Goal: Task Accomplishment & Management: Use online tool/utility

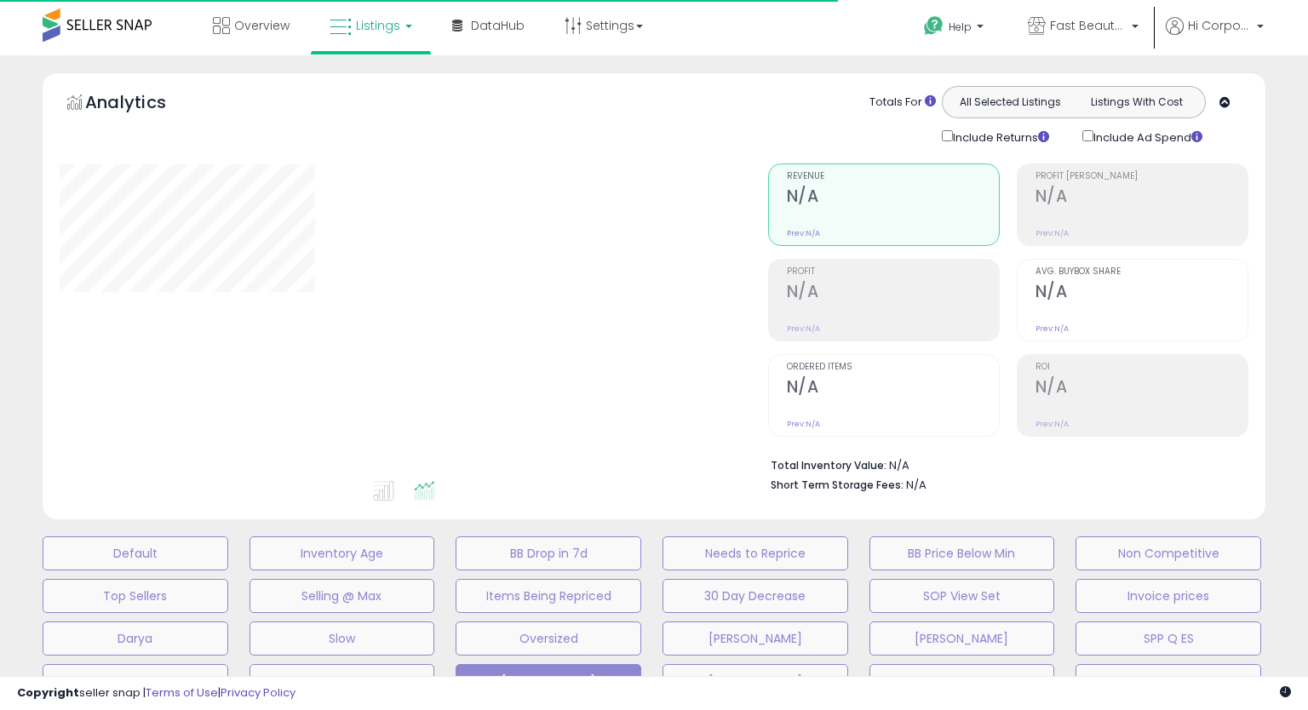
type input "**********"
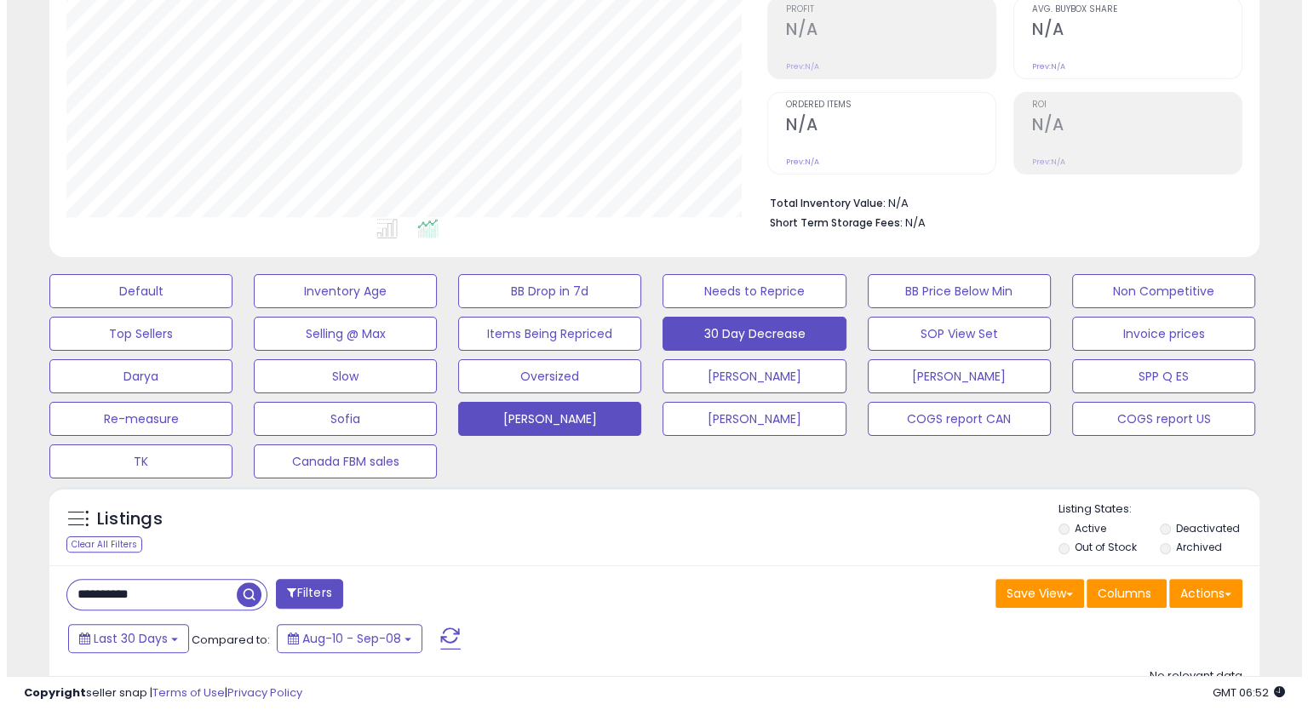
scroll to position [282, 0]
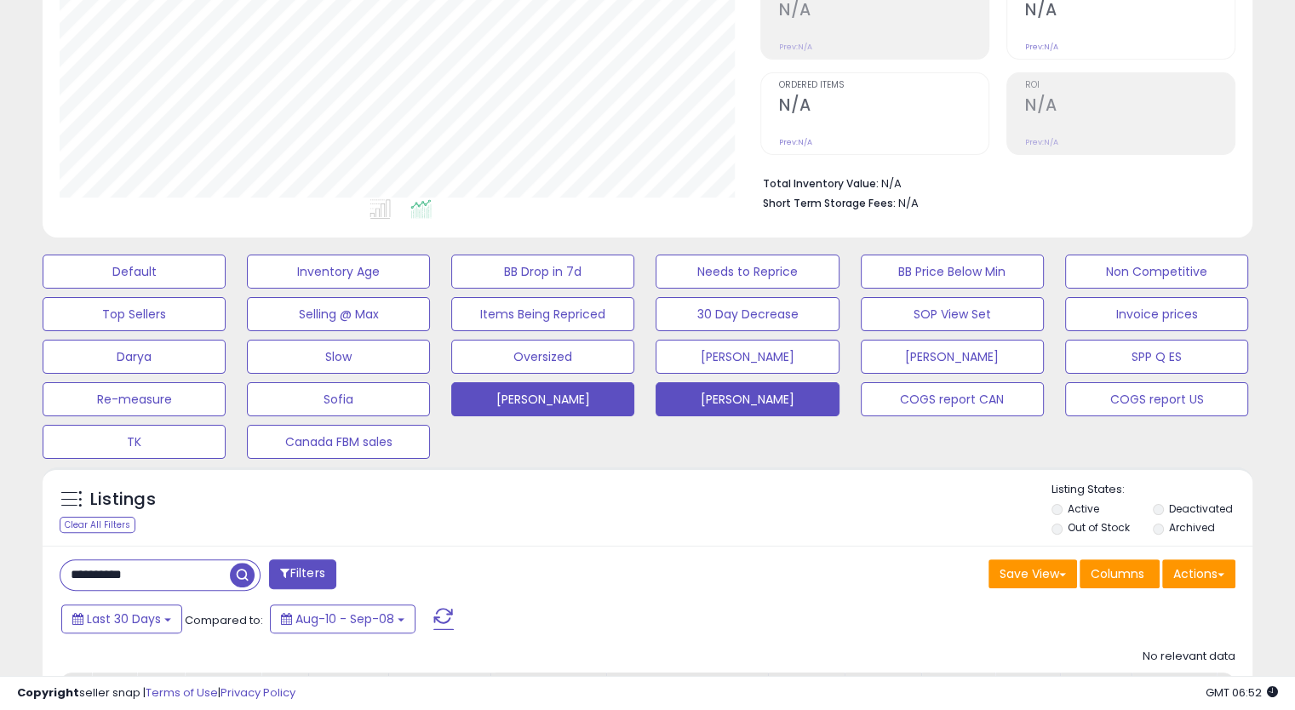
click at [773, 407] on button "[PERSON_NAME]" at bounding box center [747, 399] width 183 height 34
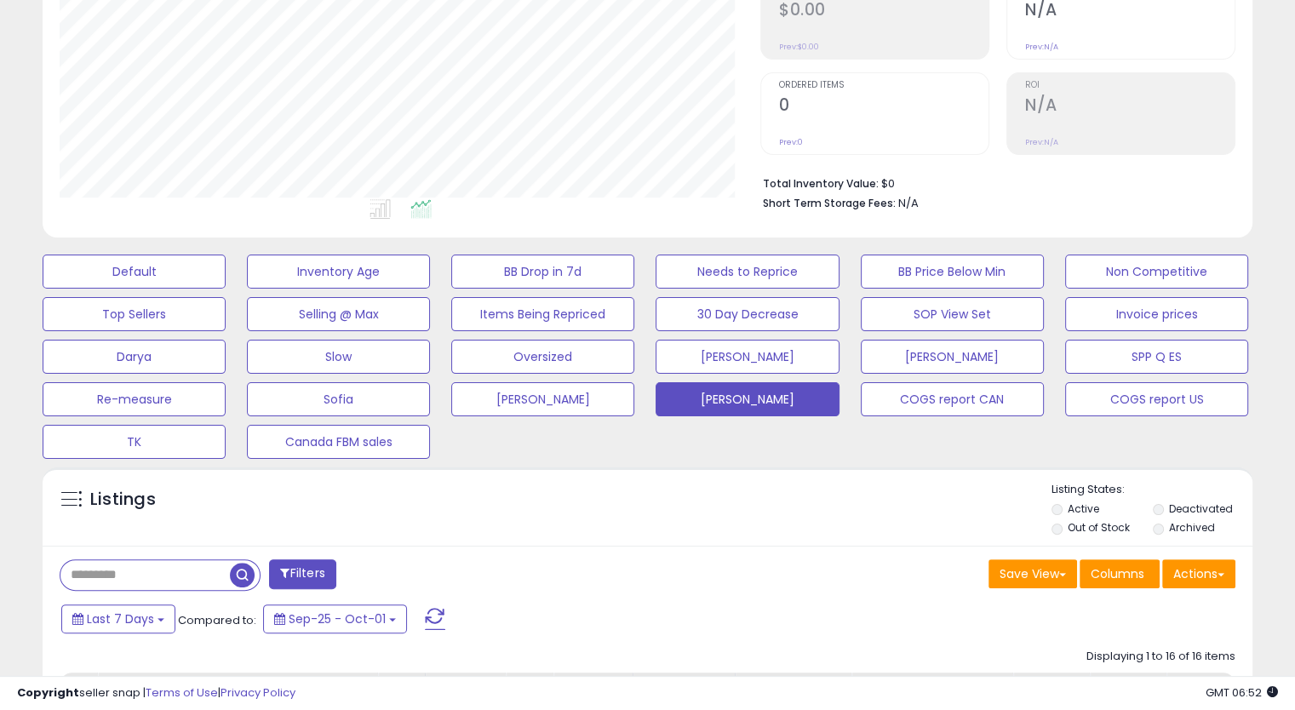
scroll to position [0, 0]
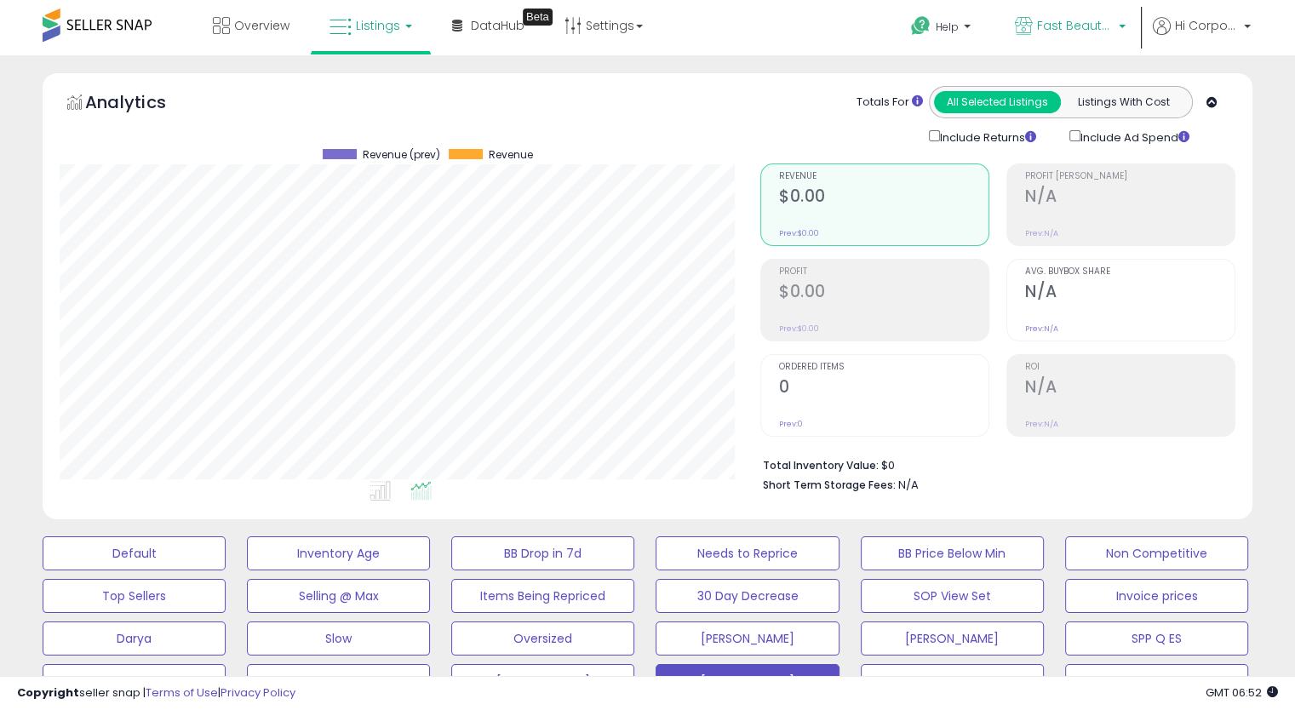
click at [1055, 21] on span "Fast Beauty ([GEOGRAPHIC_DATA])" at bounding box center [1075, 25] width 77 height 17
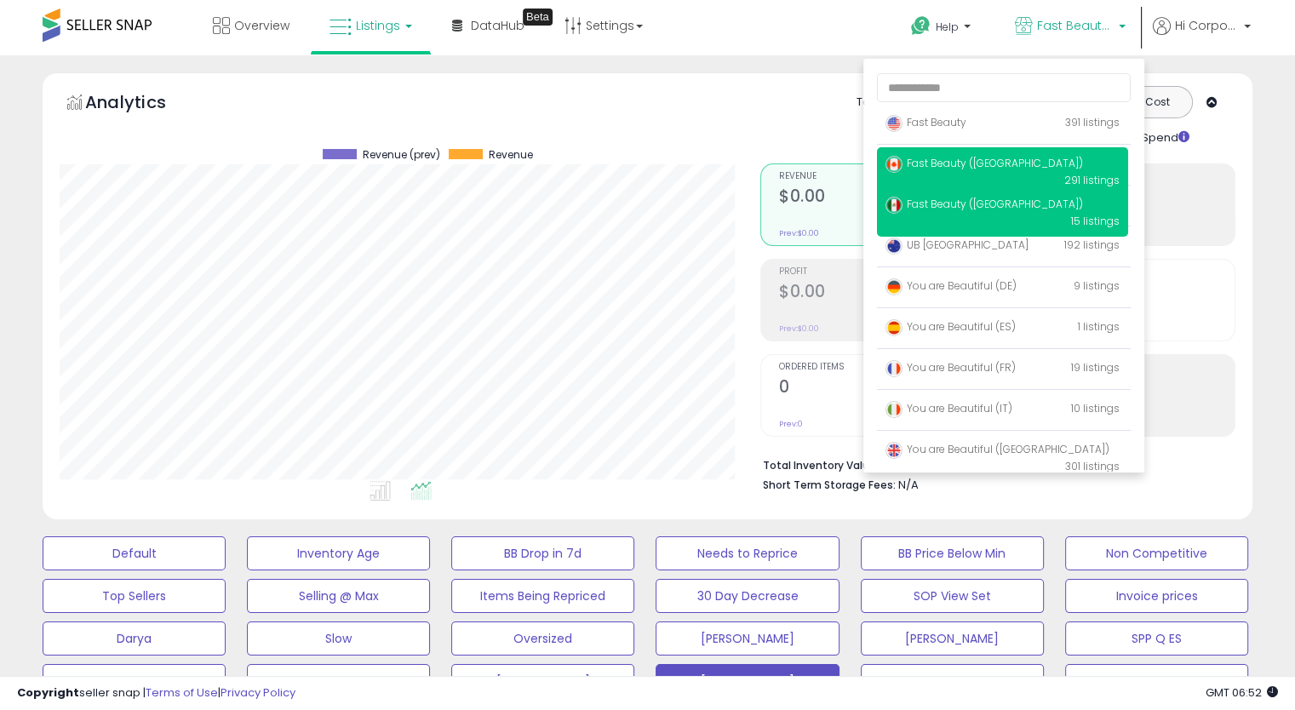
click at [964, 161] on span "Fast Beauty ([GEOGRAPHIC_DATA])" at bounding box center [985, 163] width 198 height 14
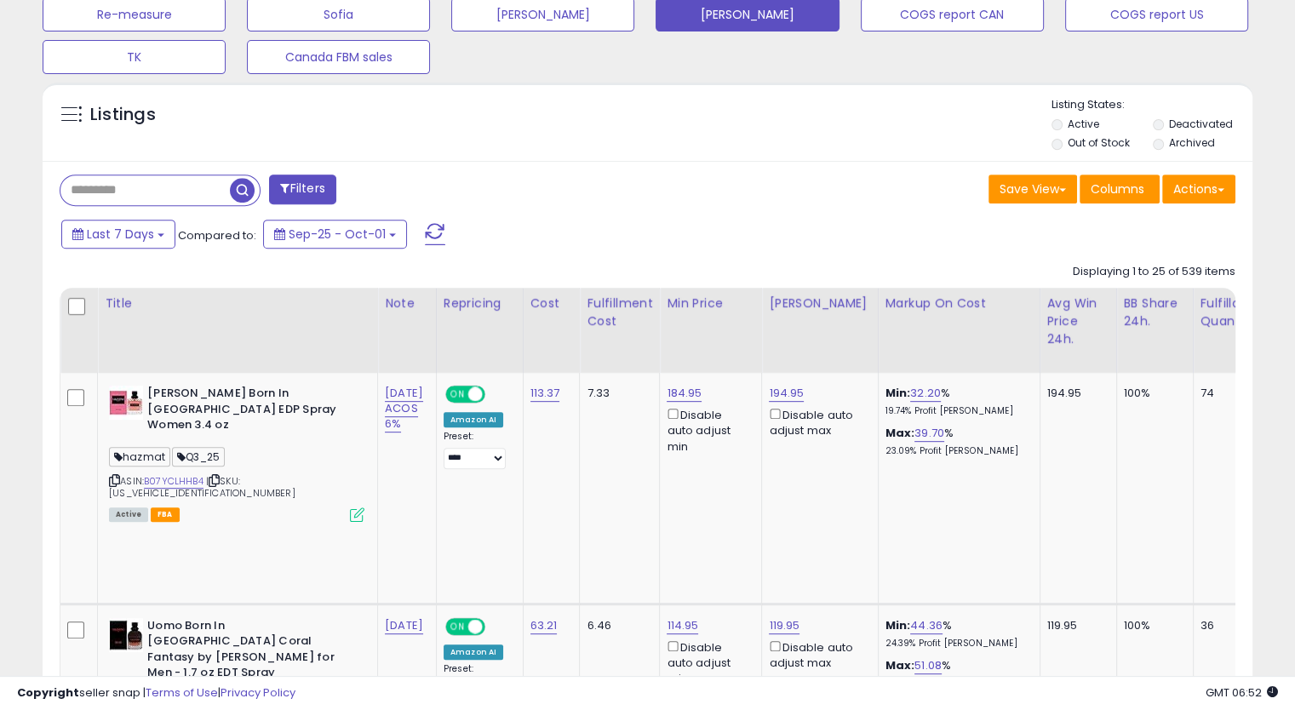
scroll to position [348, 700]
click at [1193, 188] on button "Actions" at bounding box center [1199, 188] width 73 height 29
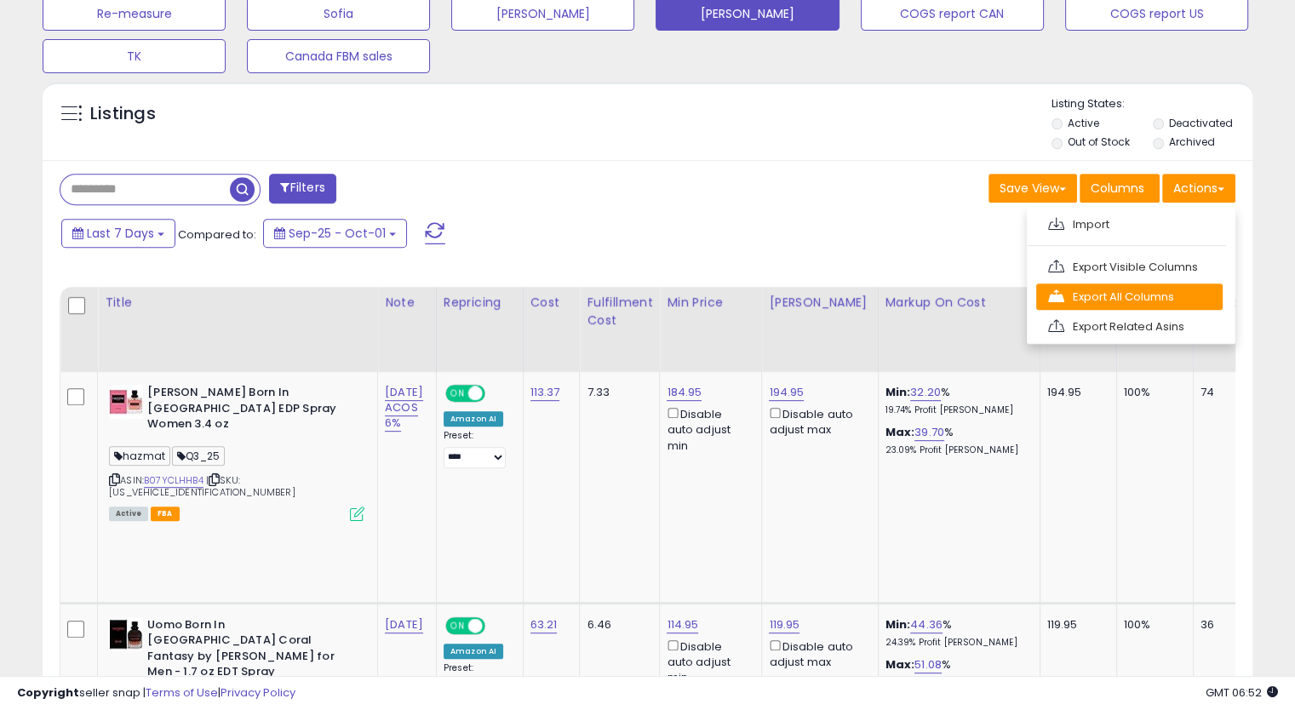
click at [1150, 291] on link "Export All Columns" at bounding box center [1130, 297] width 187 height 26
